Goal: Task Accomplishment & Management: Complete application form

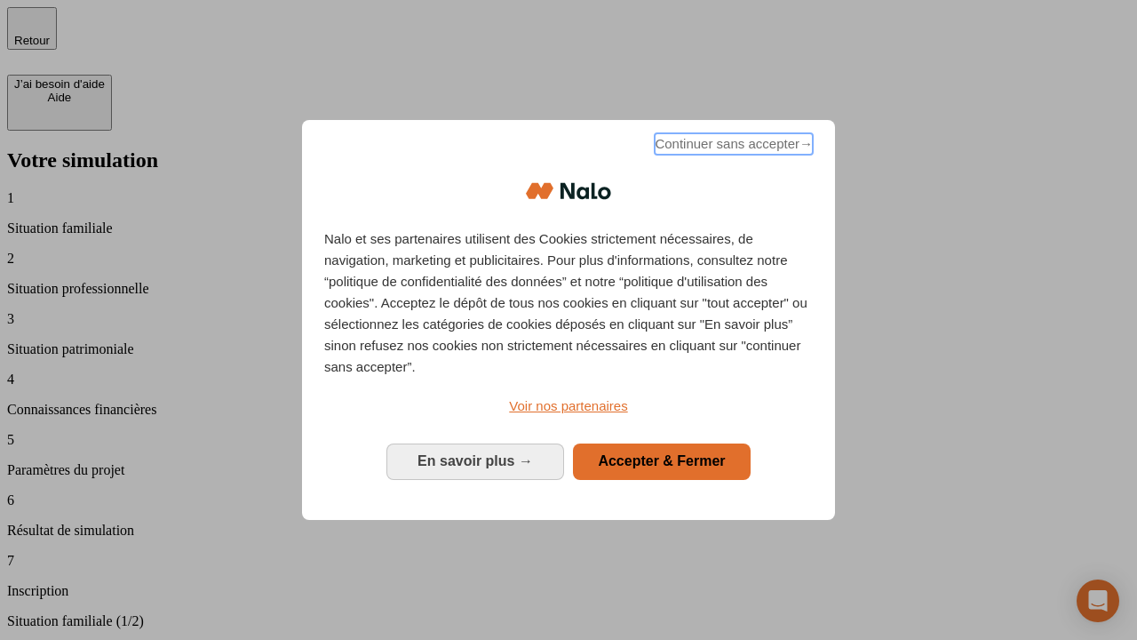
click at [732, 147] on span "Continuer sans accepter →" at bounding box center [734, 143] width 158 height 21
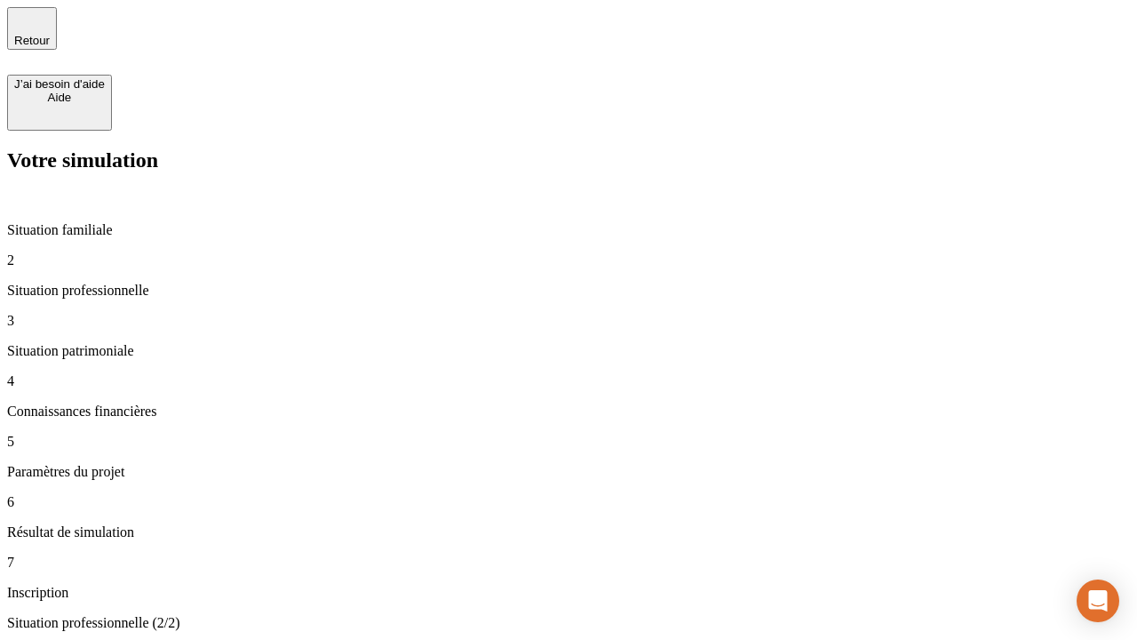
type input "30 000"
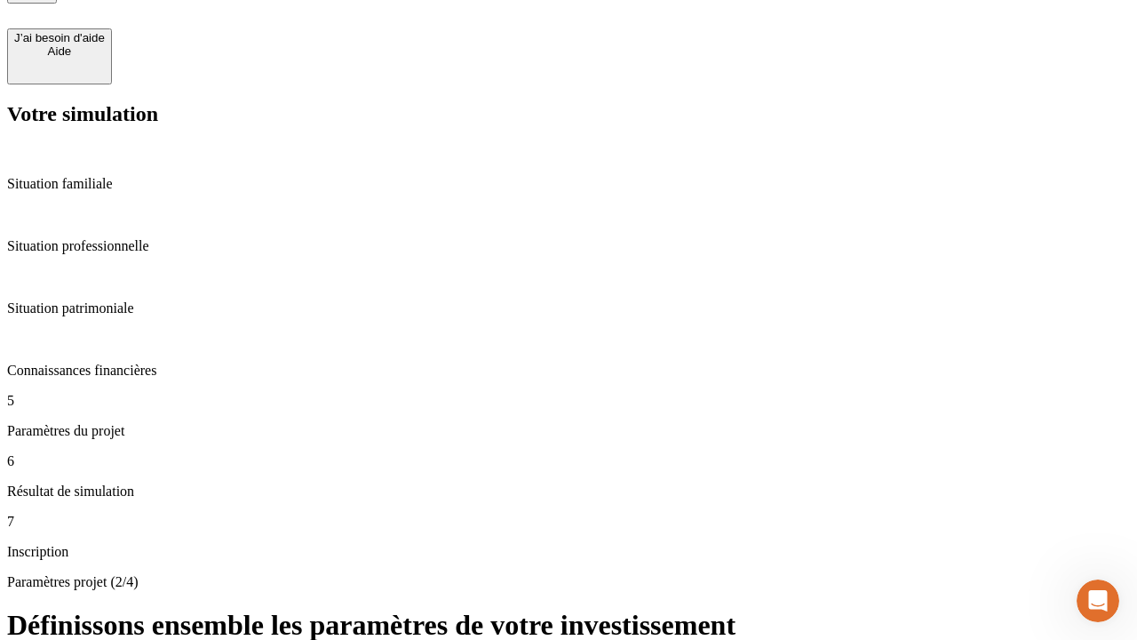
type input "25"
type input "5"
type input "1 000"
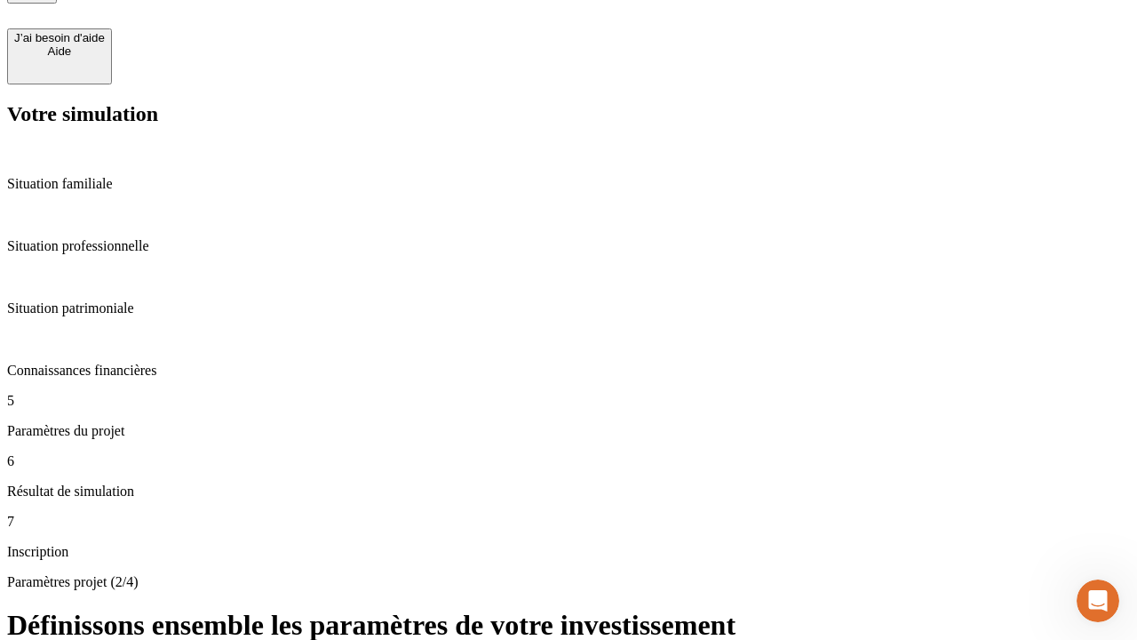
type input "640"
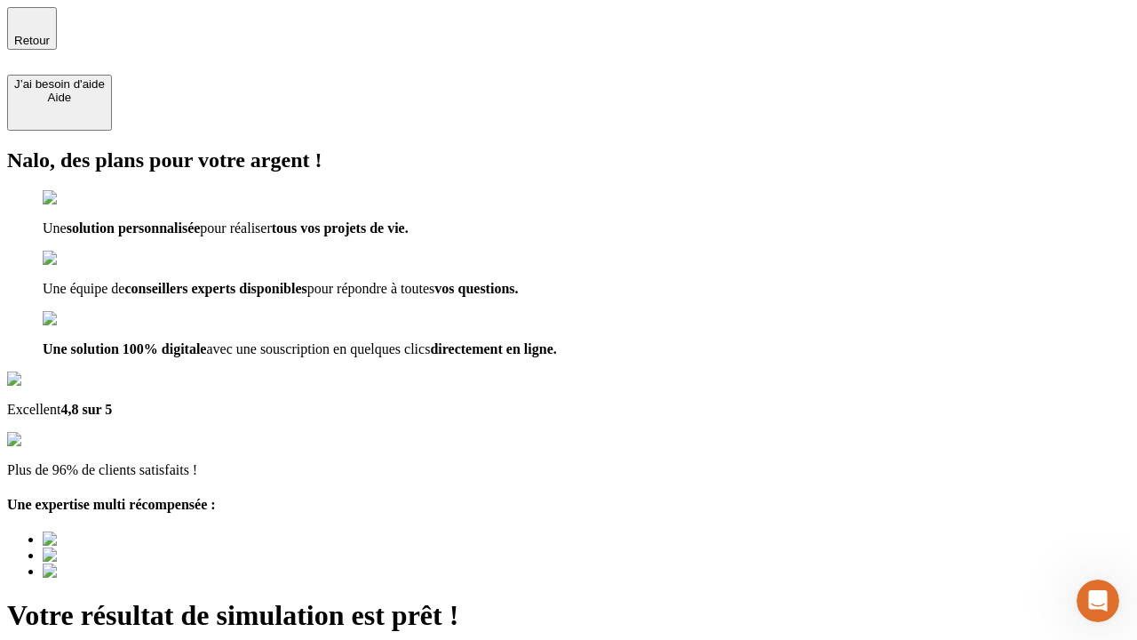
type input "[EMAIL_ADDRESS][PERSON_NAME][DOMAIN_NAME]"
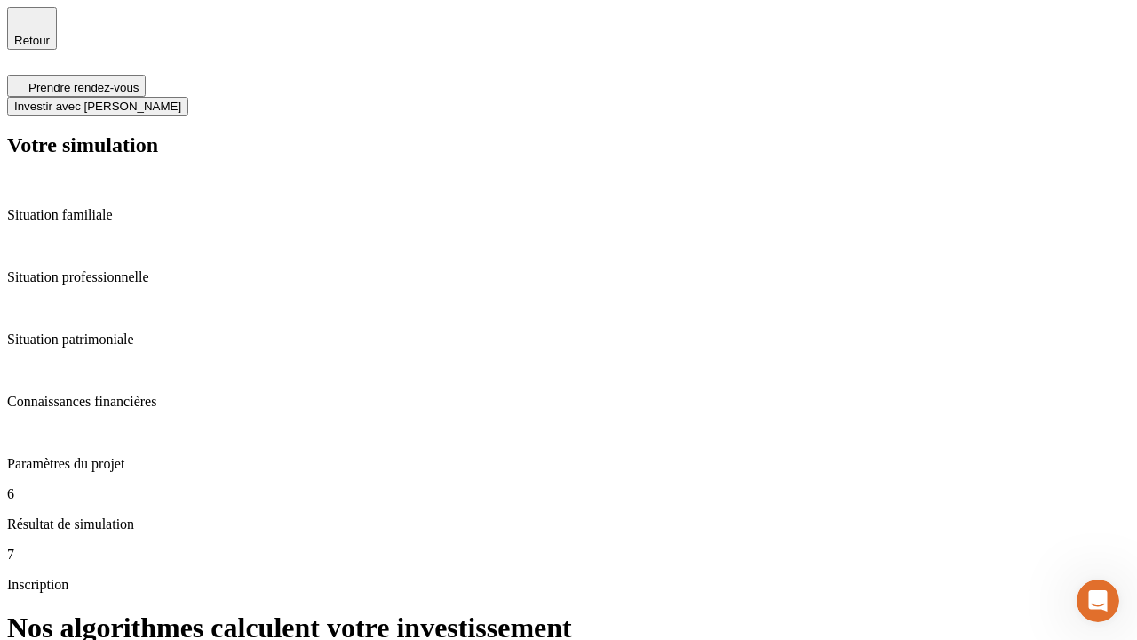
scroll to position [7, 0]
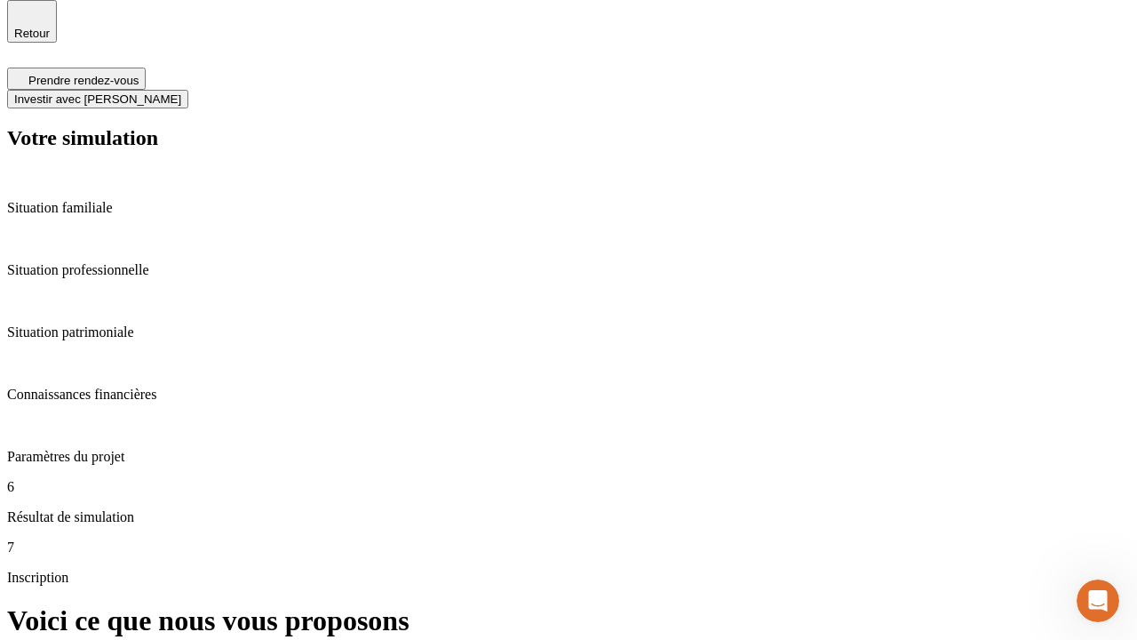
click at [181, 92] on span "Investir avec [PERSON_NAME]" at bounding box center [97, 98] width 167 height 13
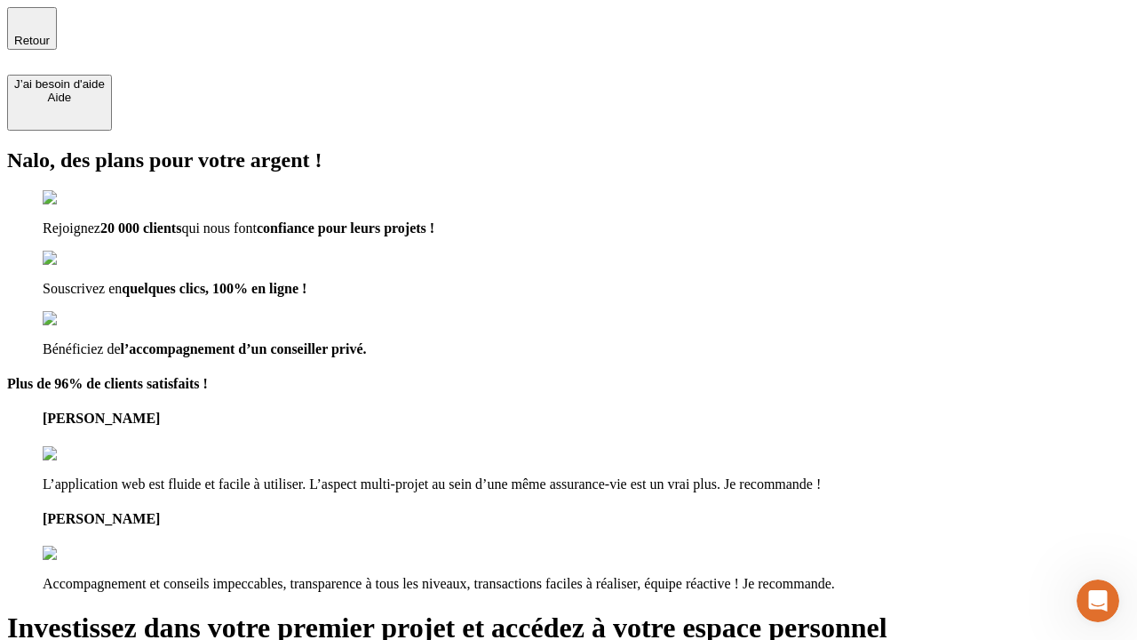
type input "[PERSON_NAME][EMAIL_ADDRESS][DOMAIN_NAME]"
